Goal: Task Accomplishment & Management: Use online tool/utility

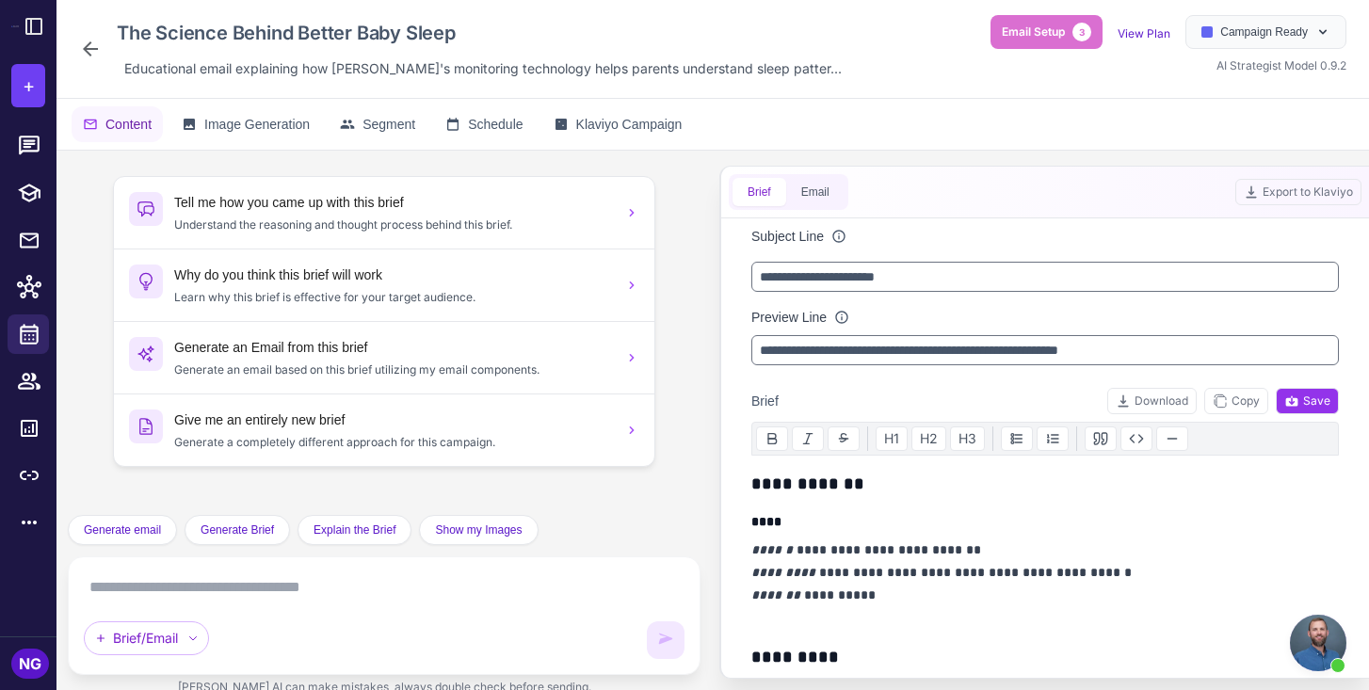
scroll to position [836, 0]
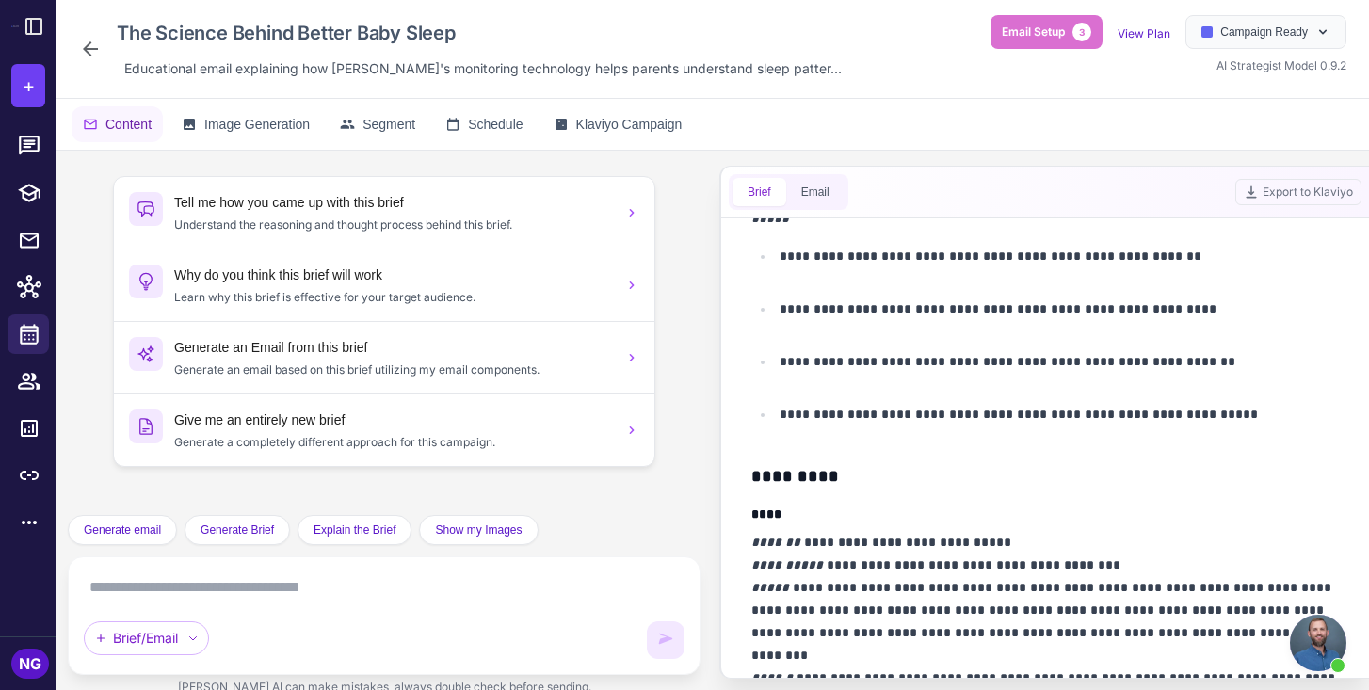
click at [92, 55] on icon at bounding box center [90, 49] width 23 height 23
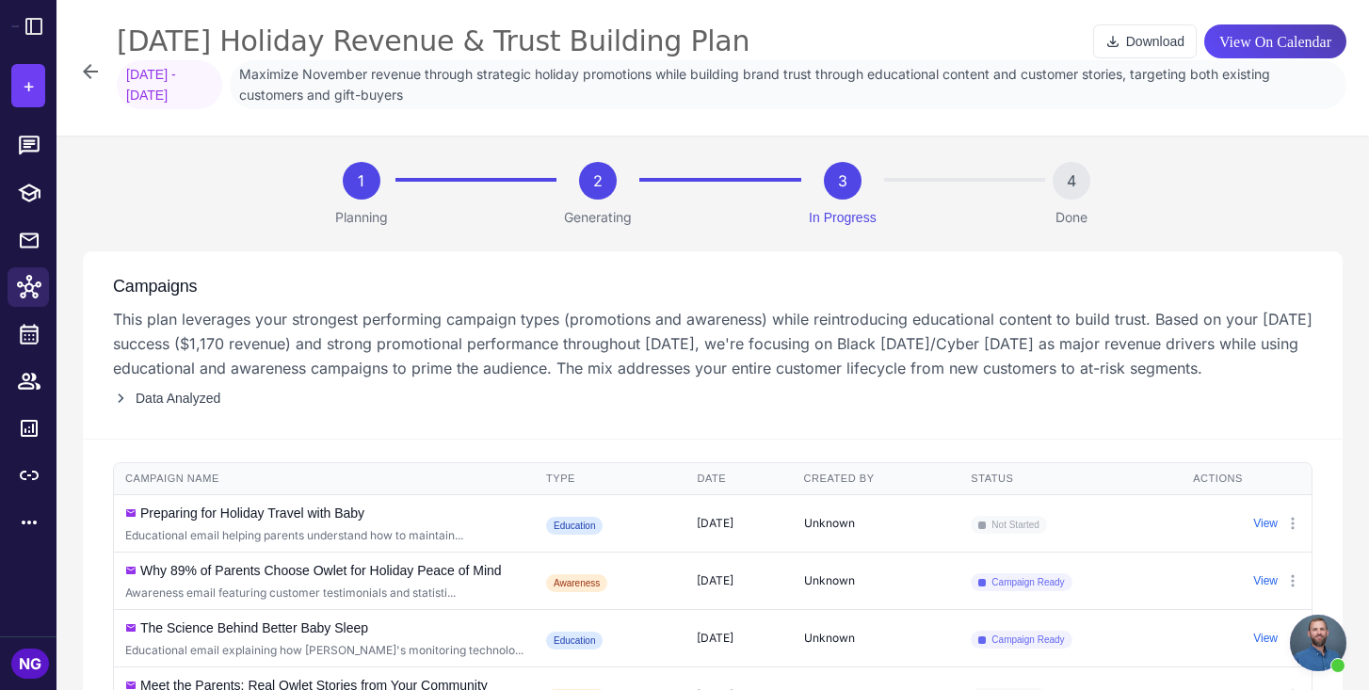
click at [90, 68] on icon at bounding box center [90, 71] width 23 height 23
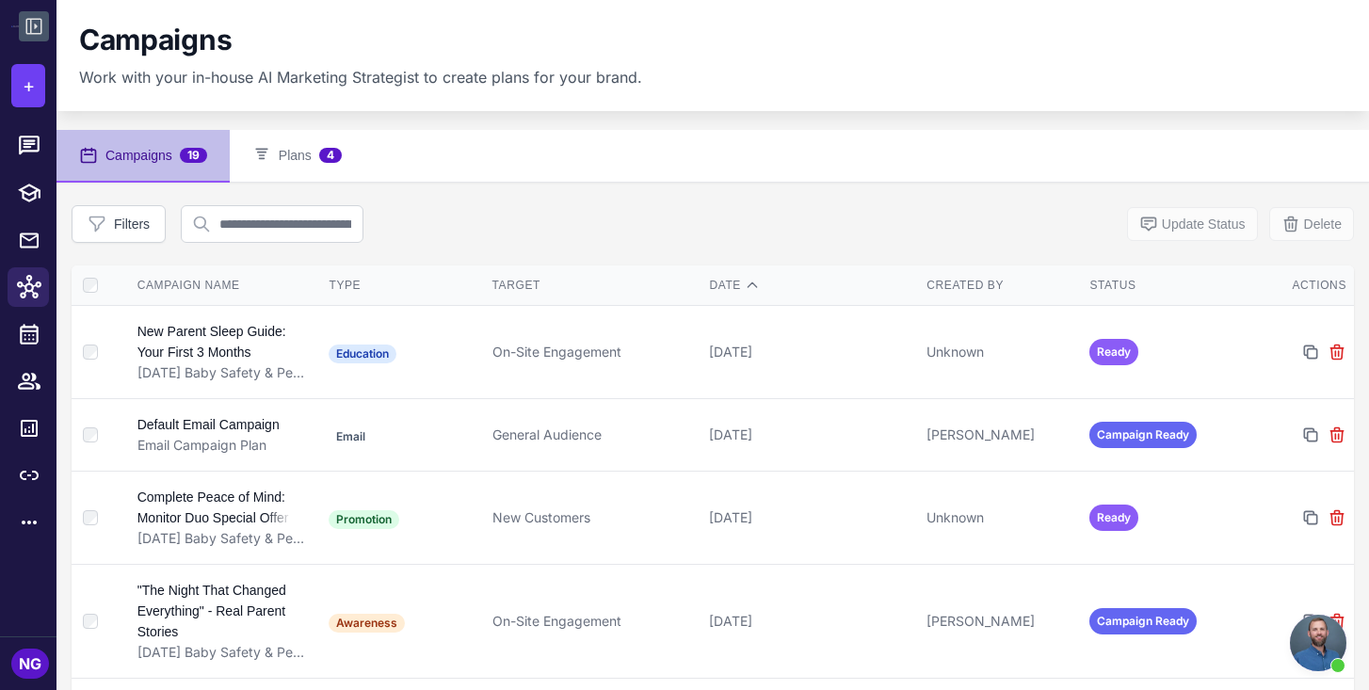
click at [31, 27] on icon at bounding box center [34, 26] width 23 height 23
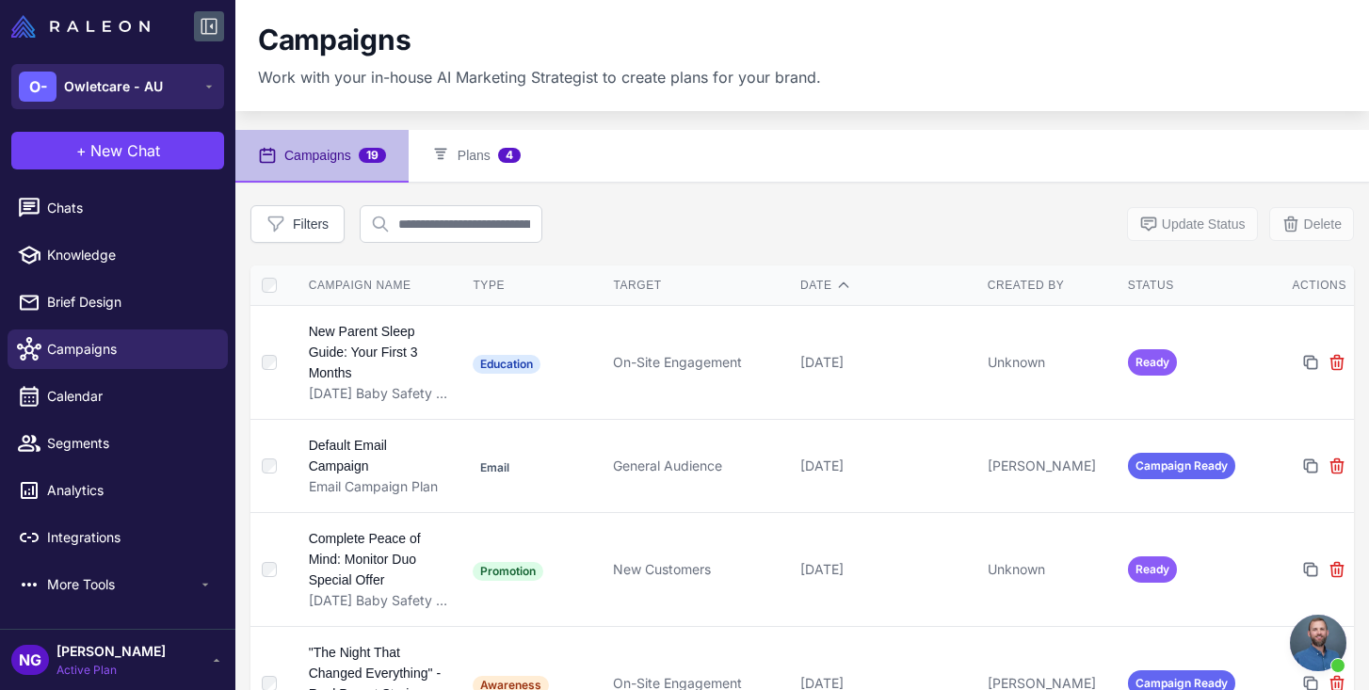
click at [101, 85] on span "Owletcare - AU" at bounding box center [113, 86] width 99 height 21
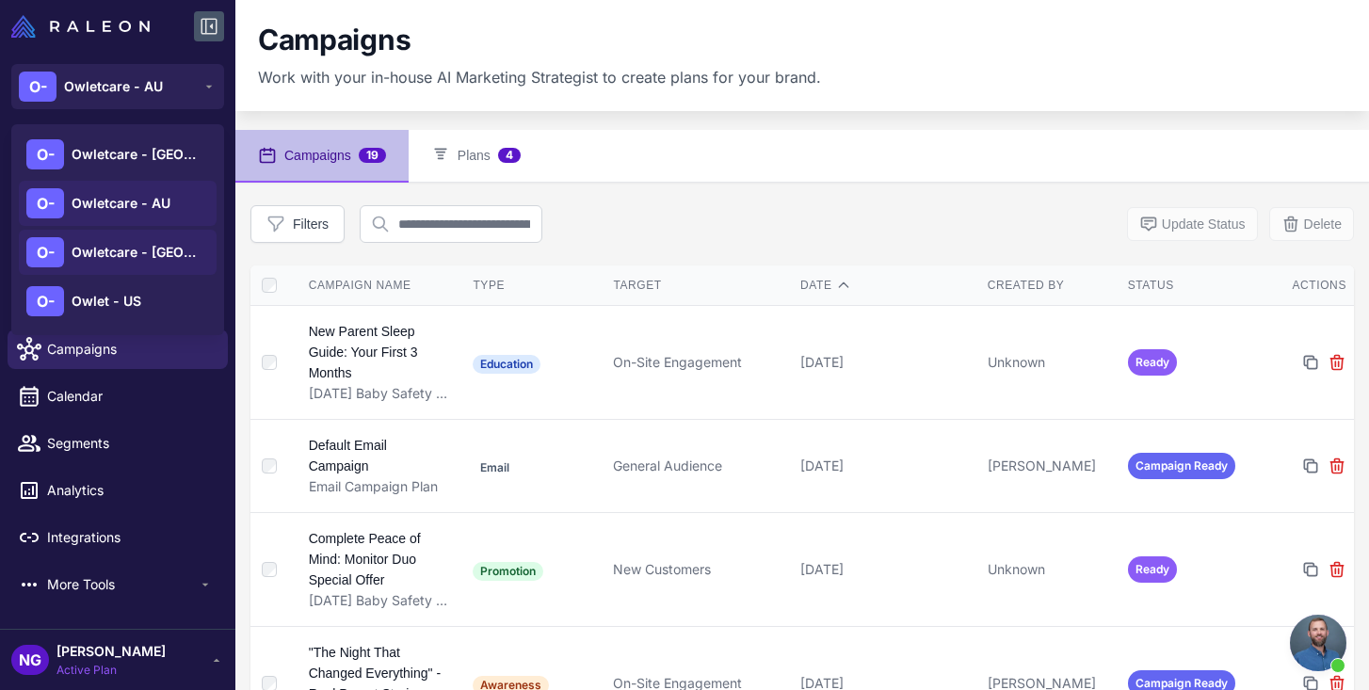
click at [113, 249] on span "Owletcare - [GEOGRAPHIC_DATA]" at bounding box center [138, 252] width 132 height 21
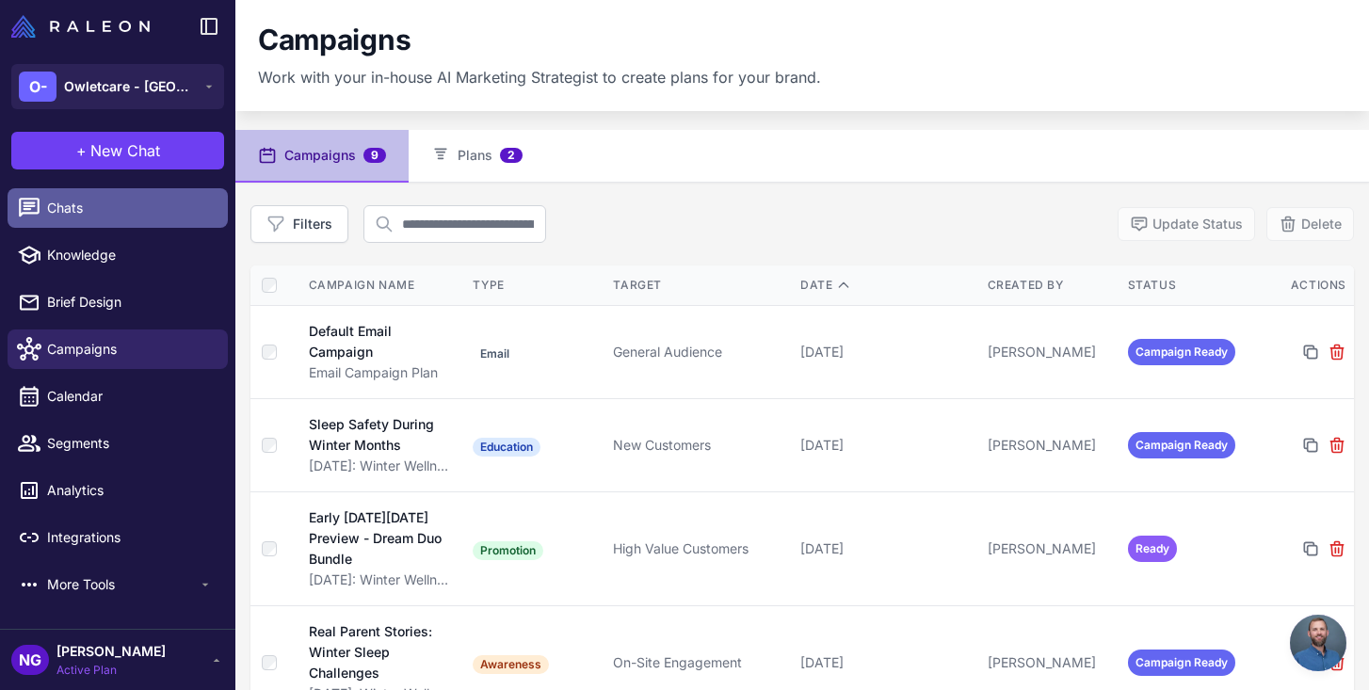
click at [84, 206] on span "Chats" at bounding box center [130, 208] width 166 height 21
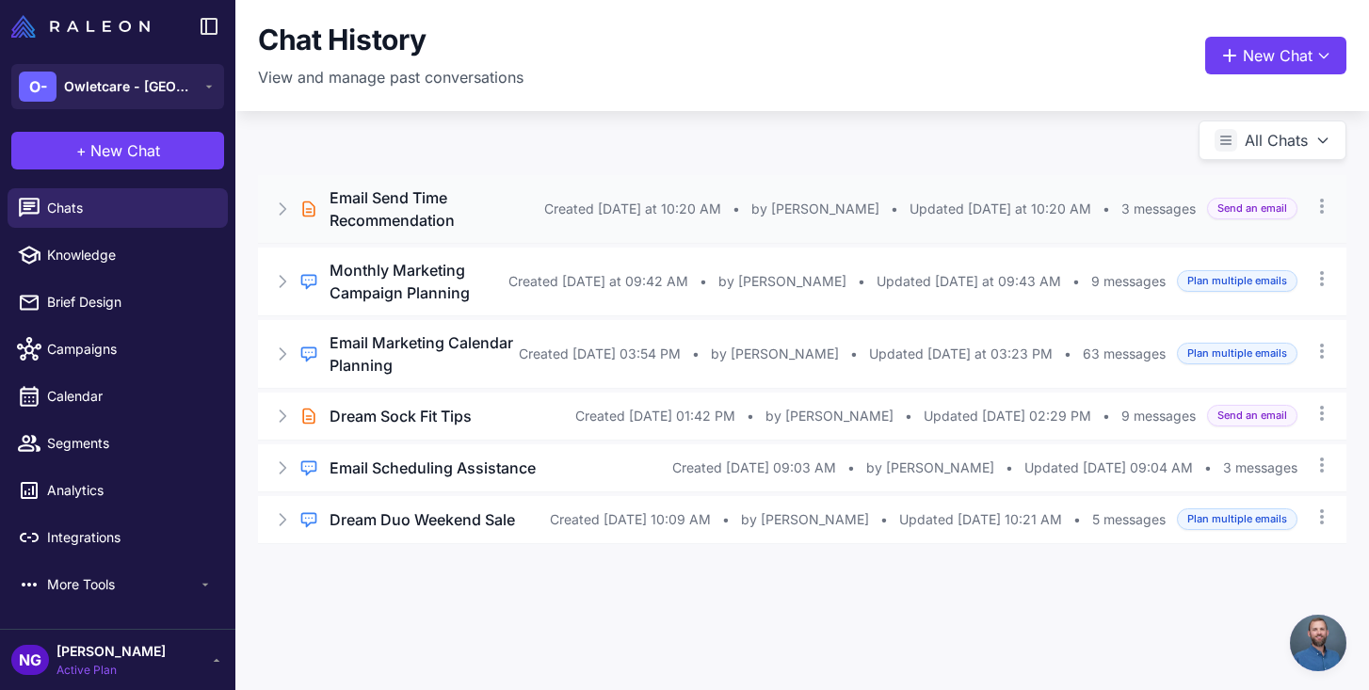
click at [464, 201] on h3 "Email Send Time Recommendation" at bounding box center [437, 208] width 215 height 45
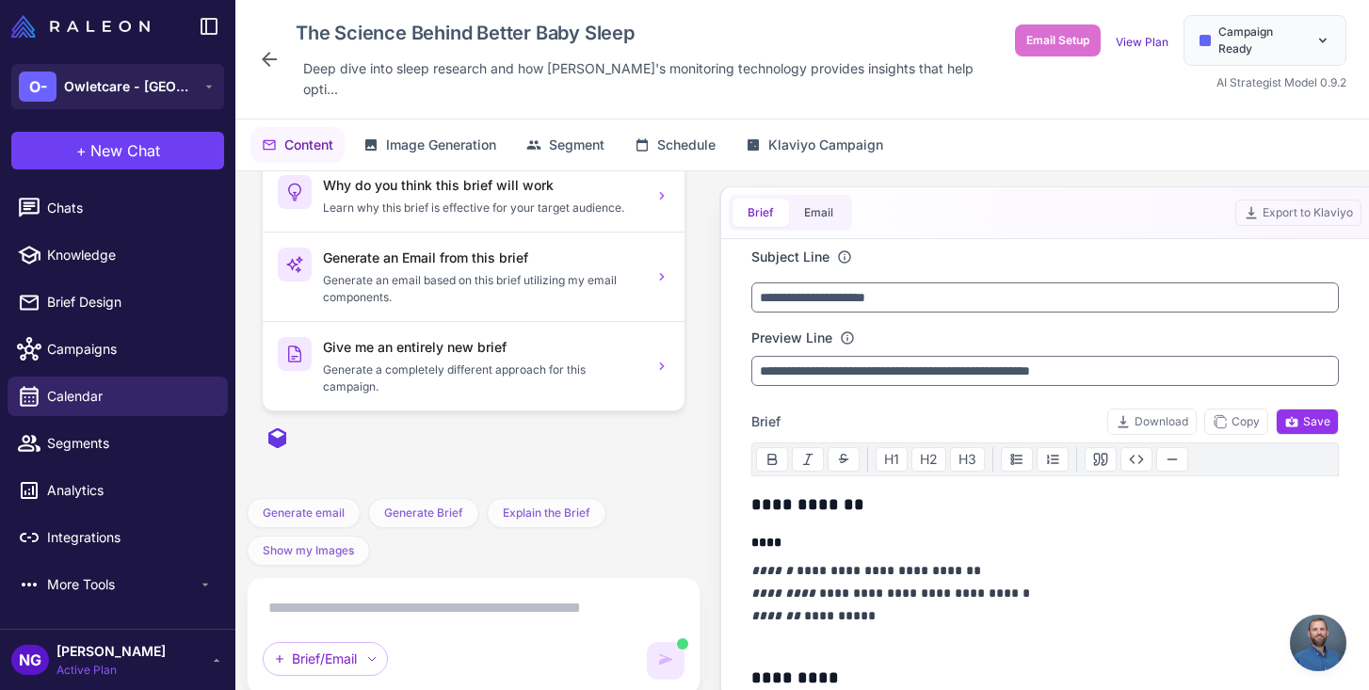
scroll to position [29, 0]
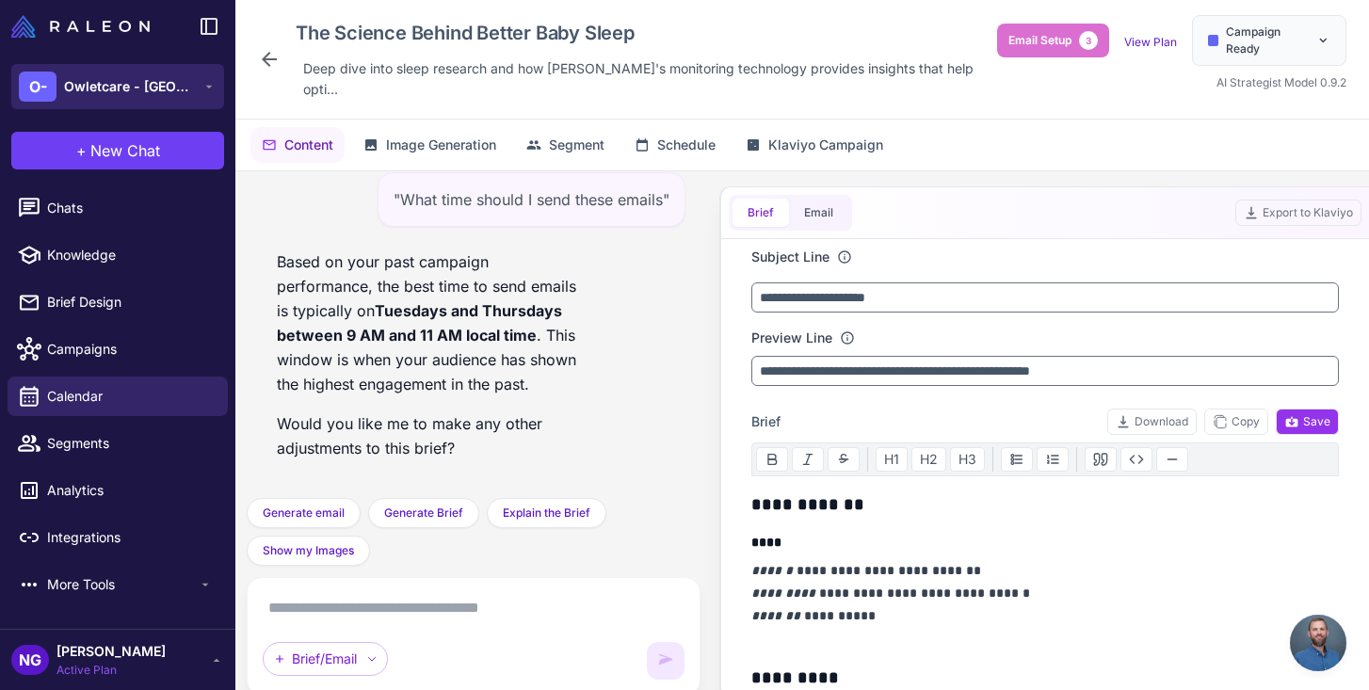
click at [146, 94] on span "Owletcare - [GEOGRAPHIC_DATA]" at bounding box center [130, 86] width 132 height 21
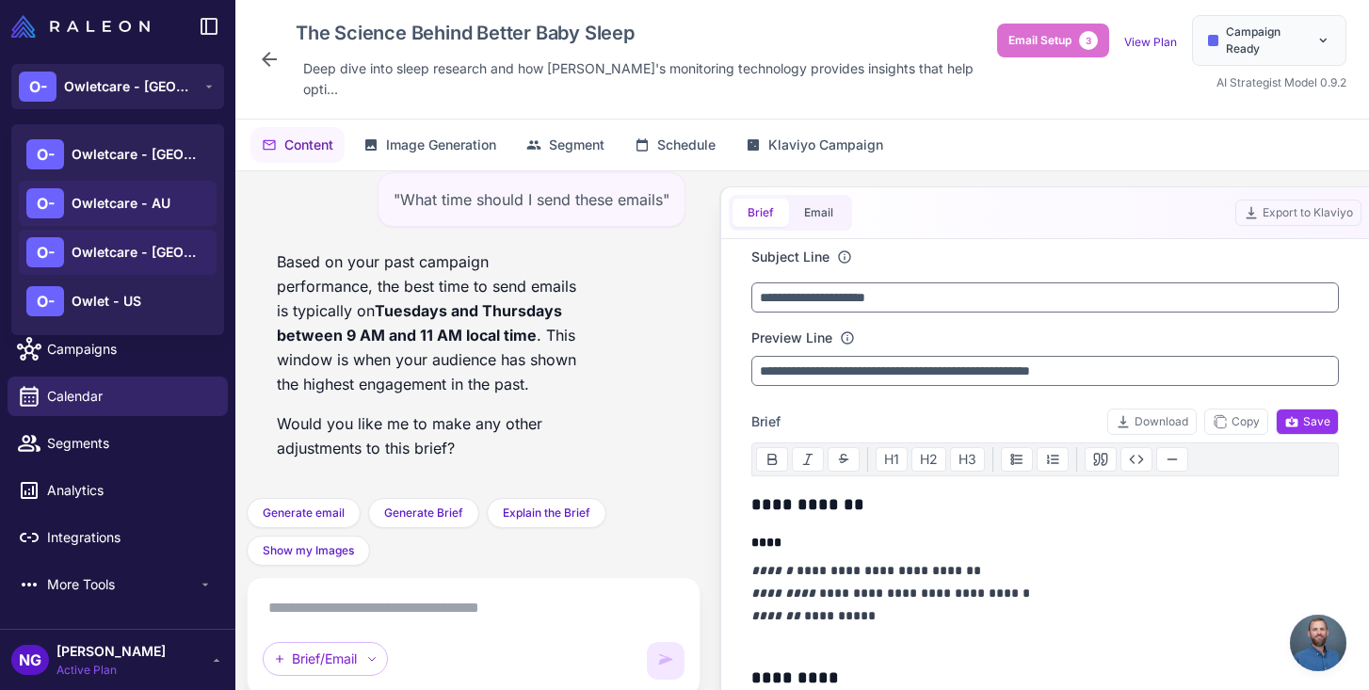
click at [123, 207] on span "Owletcare - AU" at bounding box center [121, 203] width 99 height 21
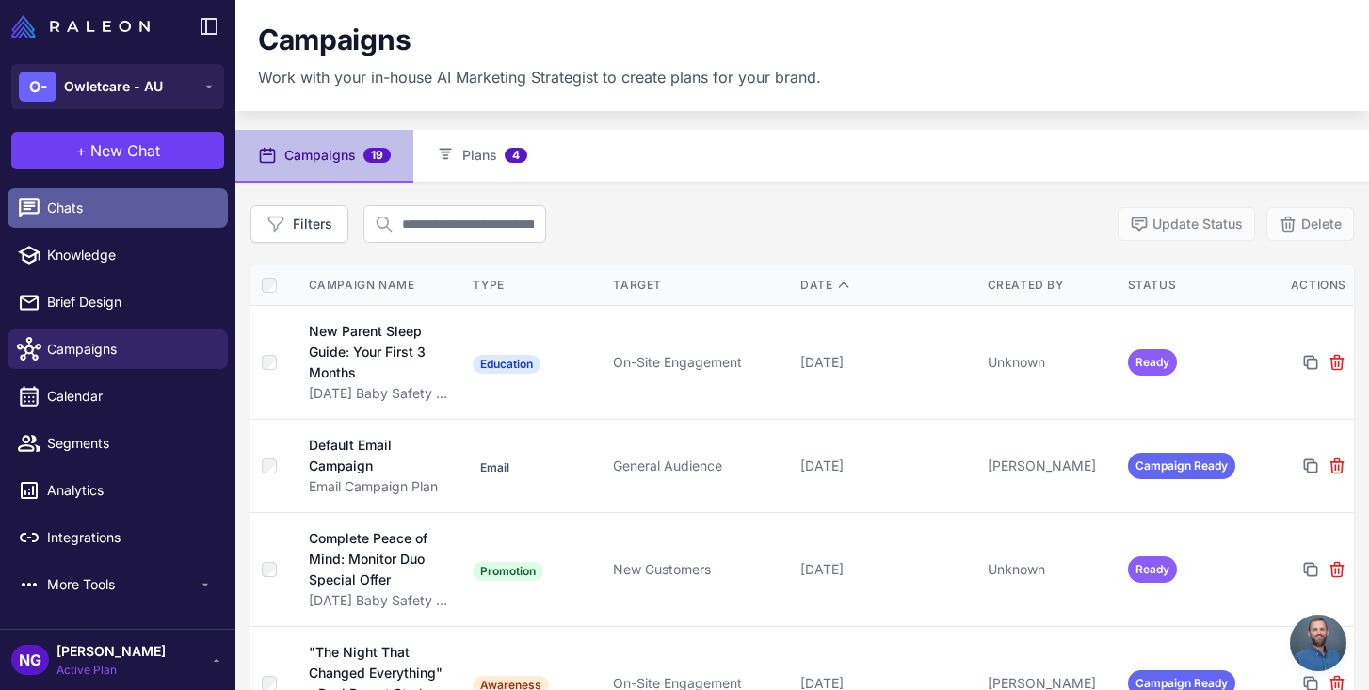
click at [104, 208] on span "Chats" at bounding box center [130, 208] width 166 height 21
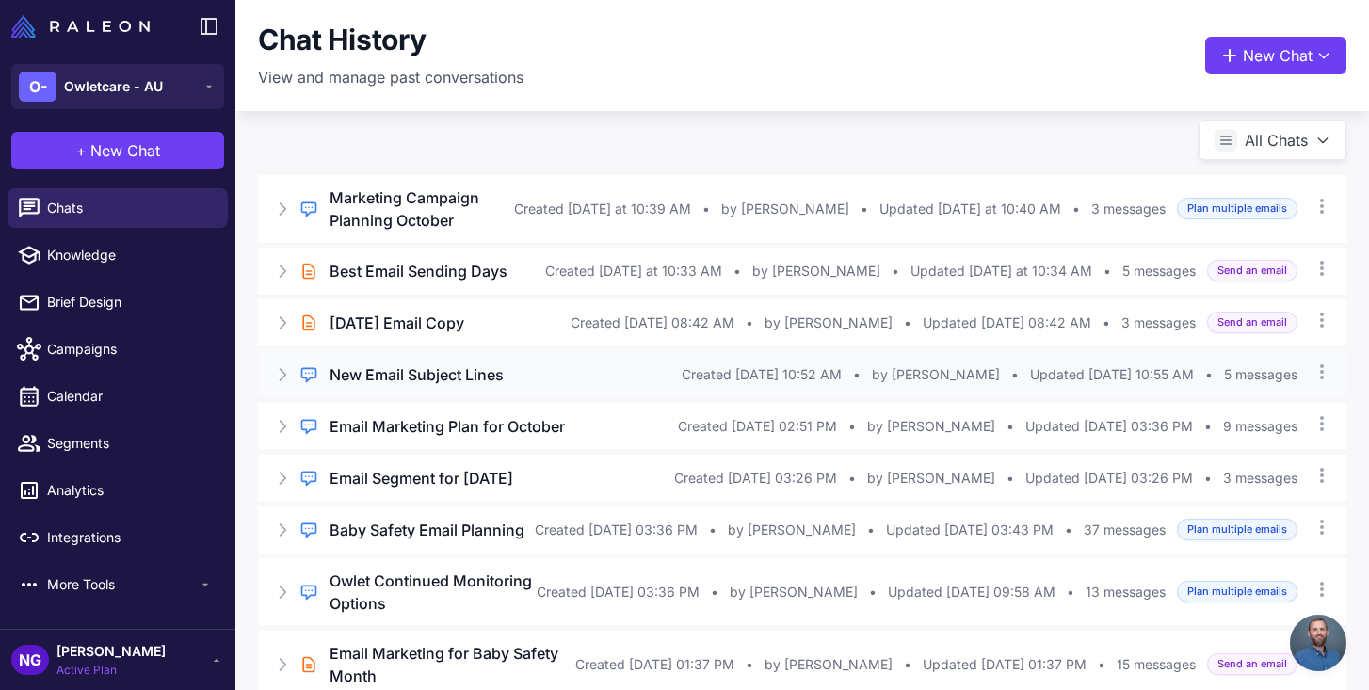
scroll to position [3, 0]
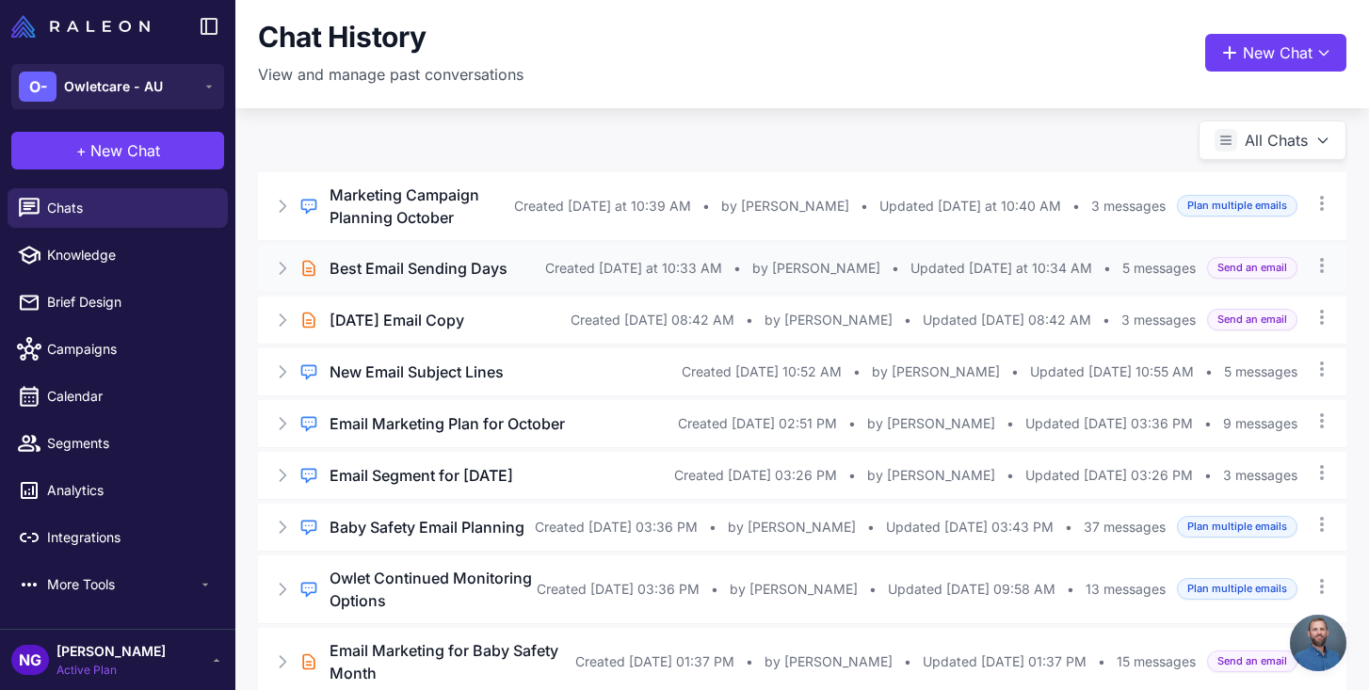
click at [403, 270] on h3 "Best Email Sending Days" at bounding box center [419, 268] width 178 height 23
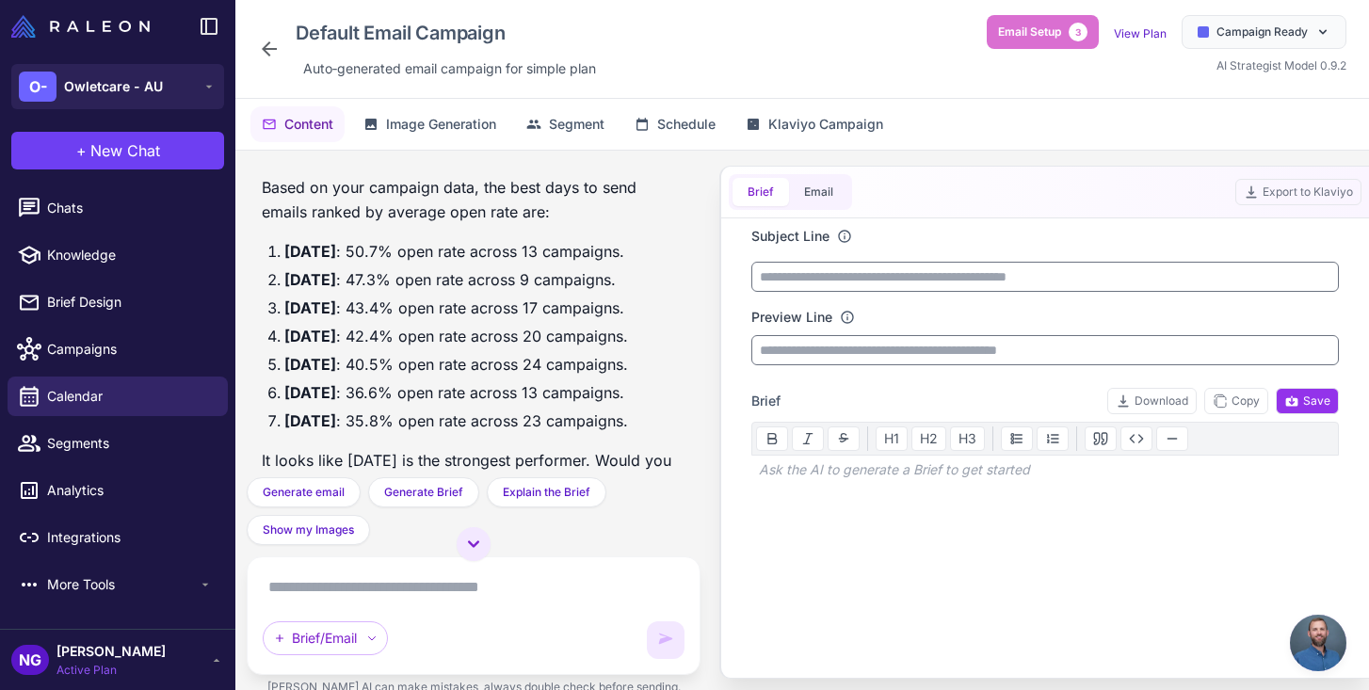
scroll to position [244, 0]
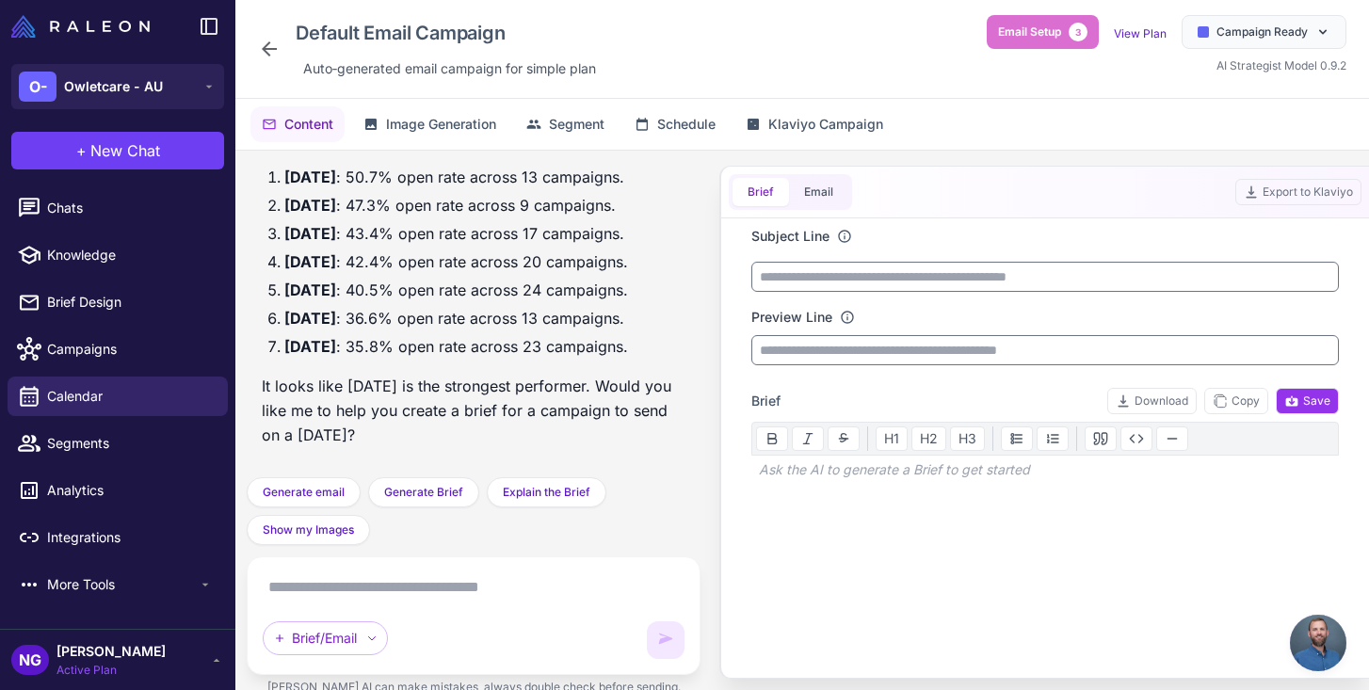
click at [351, 572] on textarea at bounding box center [474, 587] width 422 height 30
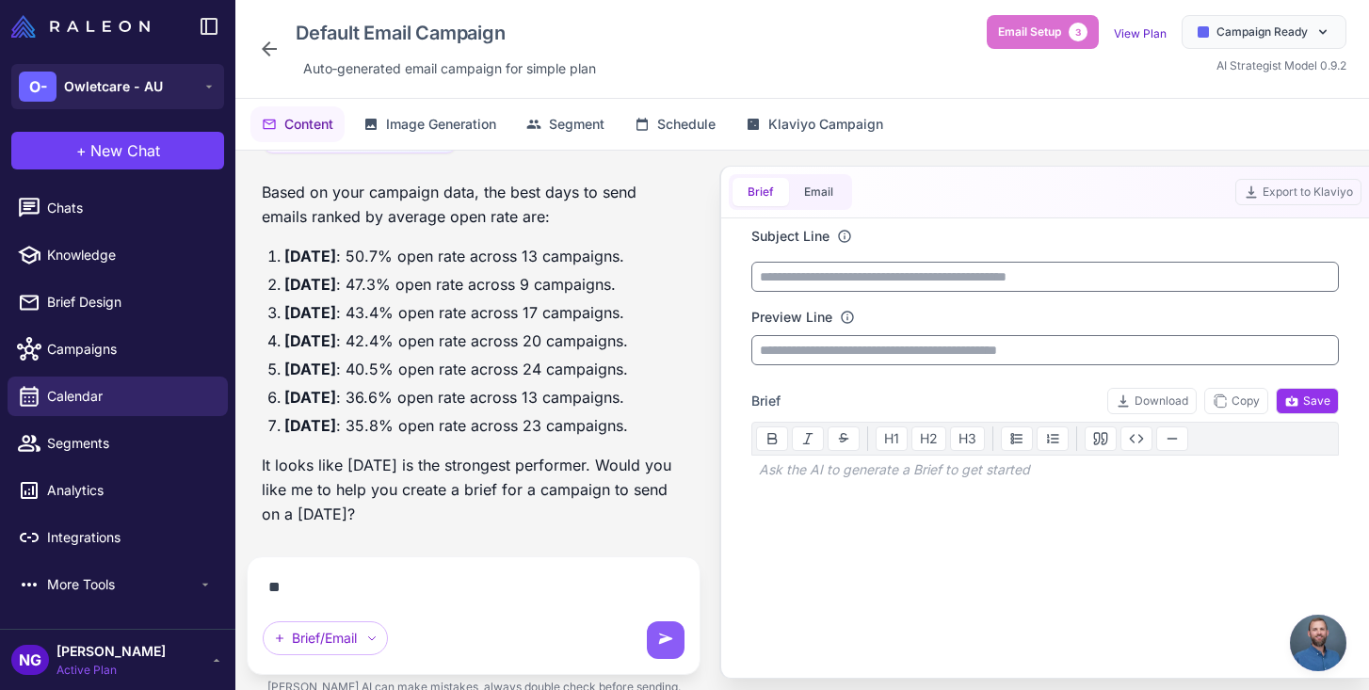
scroll to position [165, 0]
type textarea "**********"
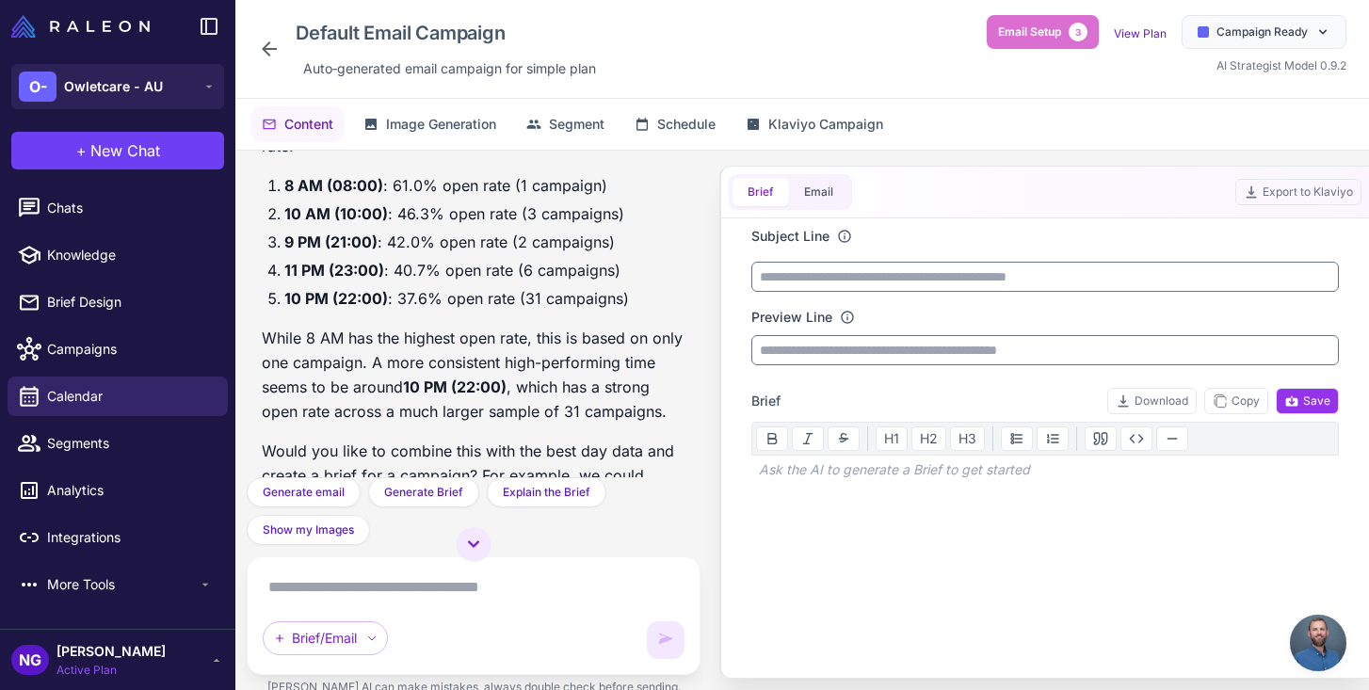
scroll to position [791, 0]
